Goal: Task Accomplishment & Management: Use online tool/utility

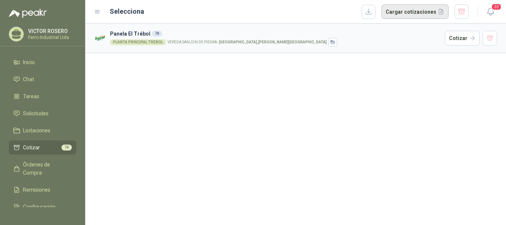
click at [405, 17] on button "Cargar cotizaciones" at bounding box center [415, 11] width 67 height 15
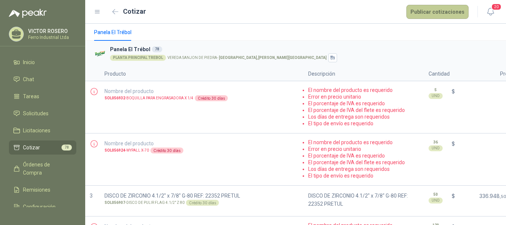
click at [442, 16] on button "Publicar cotizaciones" at bounding box center [437, 12] width 62 height 14
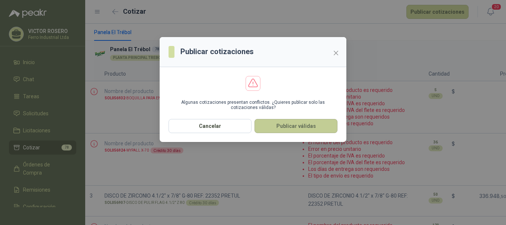
click at [307, 123] on button "Publicar válidas" at bounding box center [296, 126] width 83 height 14
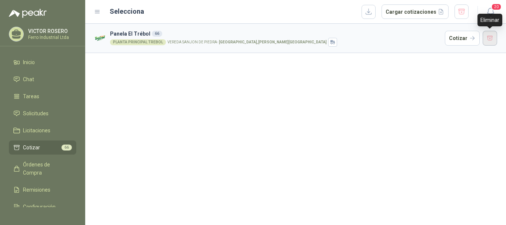
click at [486, 34] on button "button" at bounding box center [490, 38] width 15 height 15
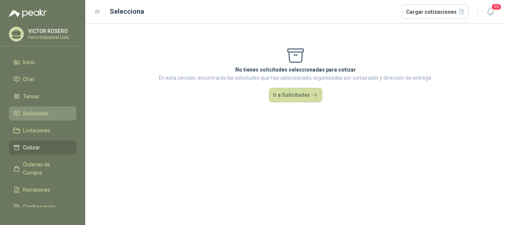
click at [34, 109] on span "Solicitudes" at bounding box center [36, 113] width 26 height 8
